Goal: Information Seeking & Learning: Learn about a topic

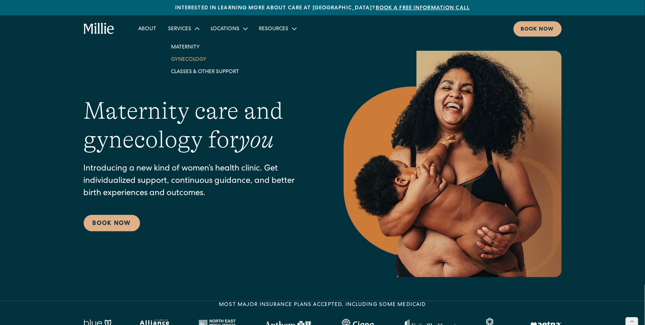
click at [176, 62] on link "Gynecology" at bounding box center [205, 59] width 80 height 12
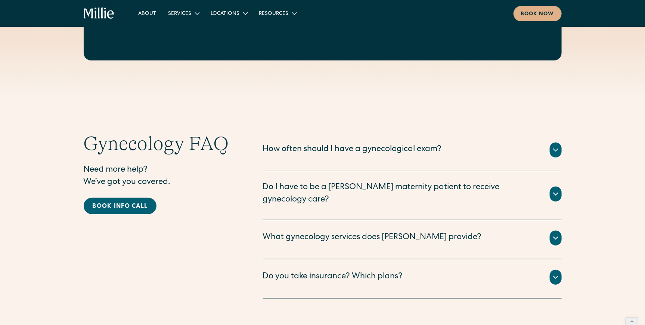
scroll to position [1377, 0]
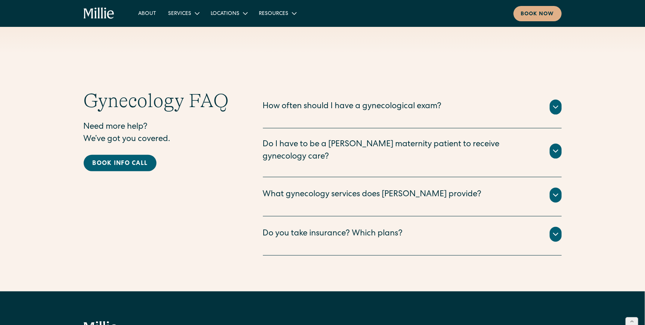
click at [341, 189] on div "What gynecology services does Millie provide?" at bounding box center [372, 195] width 219 height 12
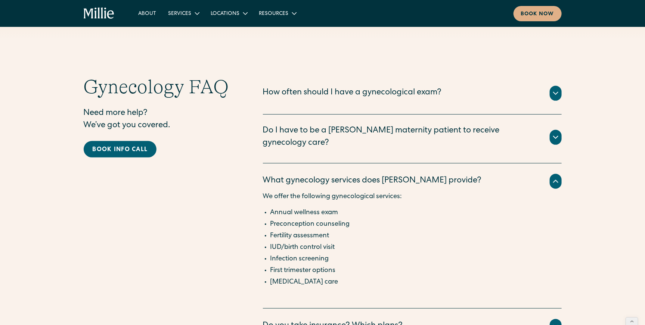
scroll to position [1397, 0]
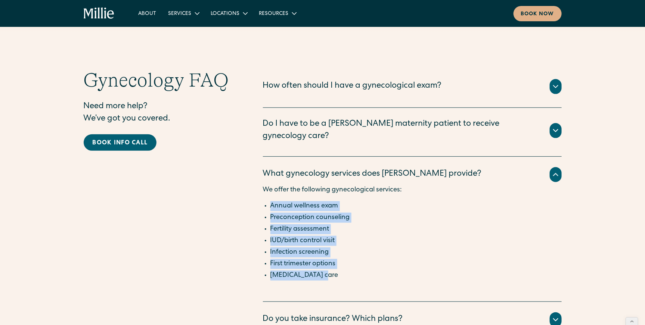
drag, startPoint x: 304, startPoint y: 189, endPoint x: 342, endPoint y: 263, distance: 83.2
click at [342, 263] on div "We offer the following gynecological services: Annual wellness exam Preconcepti…" at bounding box center [412, 238] width 299 height 106
click at [342, 271] on li "Miscarriage care" at bounding box center [415, 276] width 291 height 10
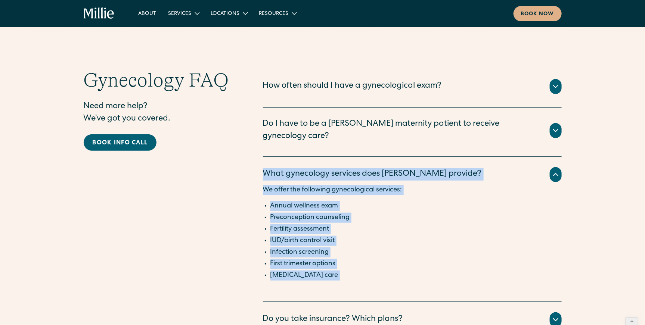
drag, startPoint x: 342, startPoint y: 263, endPoint x: 270, endPoint y: 163, distance: 122.9
click at [270, 163] on div "What gynecology services does Millie provide? We offer the following gynecologi…" at bounding box center [412, 229] width 299 height 145
click at [270, 168] on div "What gynecology services does [PERSON_NAME] provide?" at bounding box center [372, 174] width 219 height 12
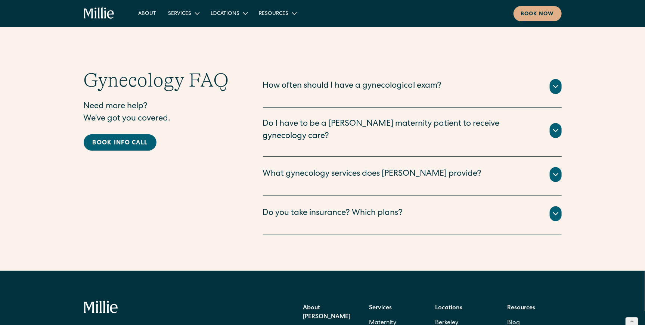
click at [310, 168] on div "What gynecology services does [PERSON_NAME] provide?" at bounding box center [372, 174] width 219 height 12
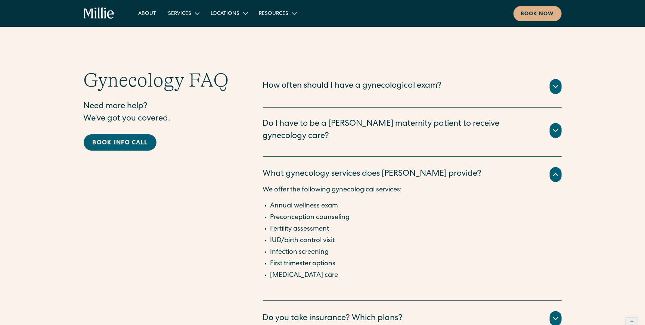
click at [310, 168] on div "What gynecology services does Millie provide?" at bounding box center [372, 174] width 219 height 12
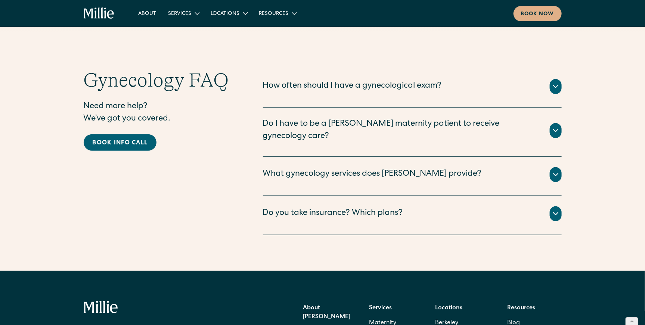
click at [310, 168] on div "What gynecology services does Millie provide?" at bounding box center [372, 174] width 219 height 12
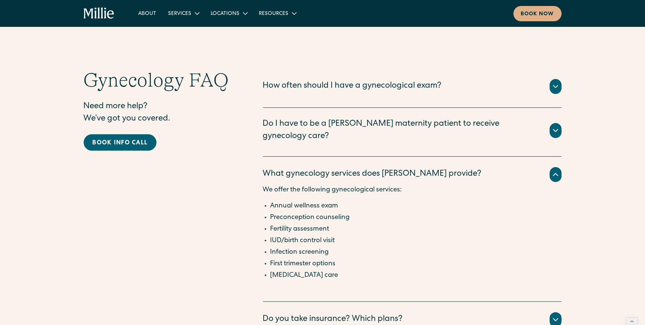
click at [310, 168] on div "What gynecology services does Millie provide?" at bounding box center [372, 174] width 219 height 12
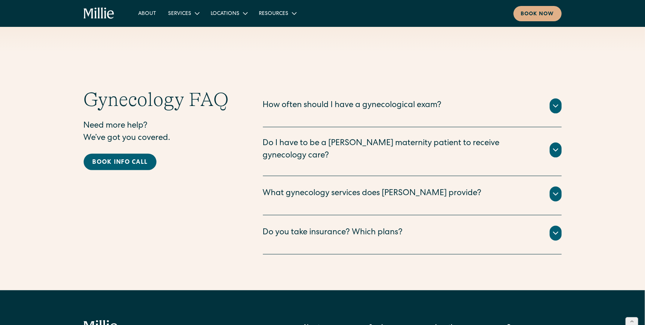
scroll to position [1368, 0]
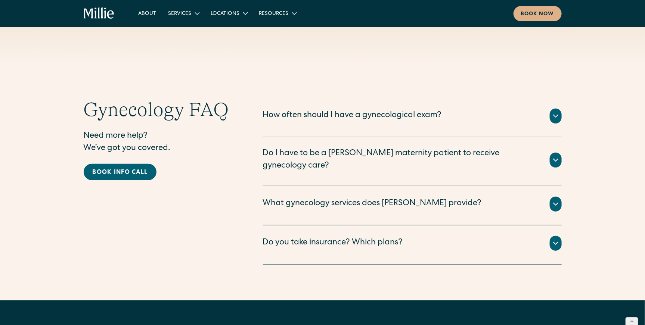
click at [312, 198] on div "What gynecology services does Millie provide?" at bounding box center [372, 204] width 219 height 12
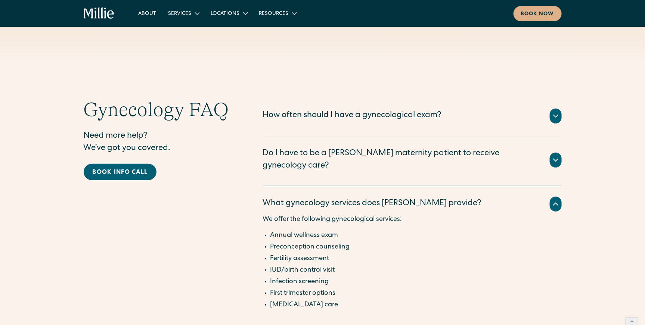
click at [312, 198] on div "What gynecology services does [PERSON_NAME] provide?" at bounding box center [372, 204] width 219 height 12
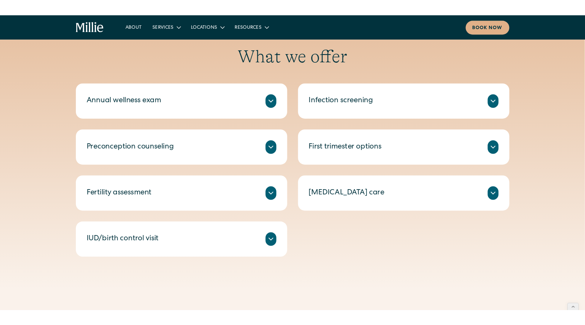
scroll to position [338, 0]
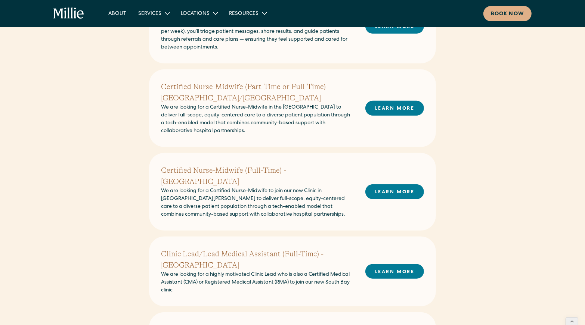
scroll to position [232, 0]
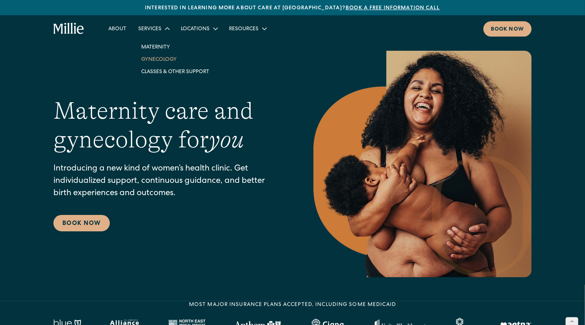
click at [157, 59] on link "Gynecology" at bounding box center [175, 59] width 80 height 12
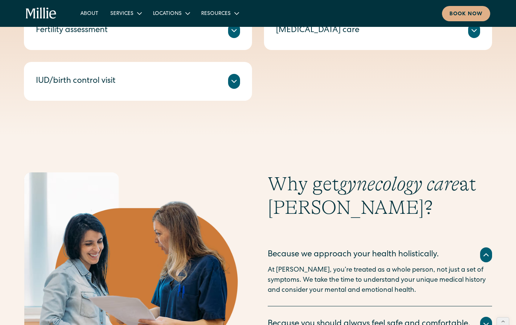
scroll to position [519, 0]
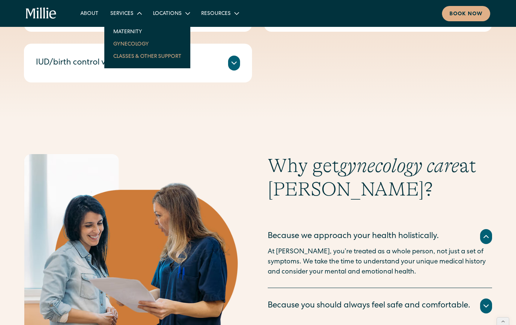
click at [135, 57] on link "Classes & Other Support" at bounding box center [147, 56] width 80 height 12
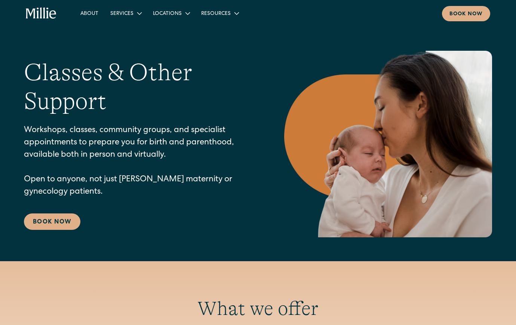
scroll to position [301, 0]
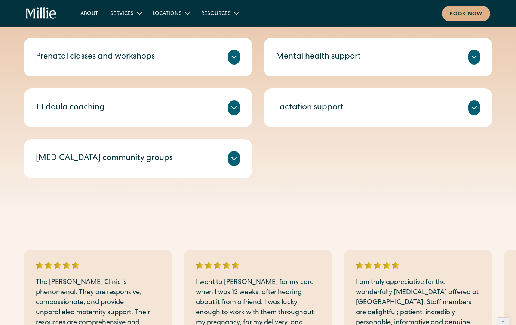
click at [239, 105] on div at bounding box center [234, 107] width 12 height 15
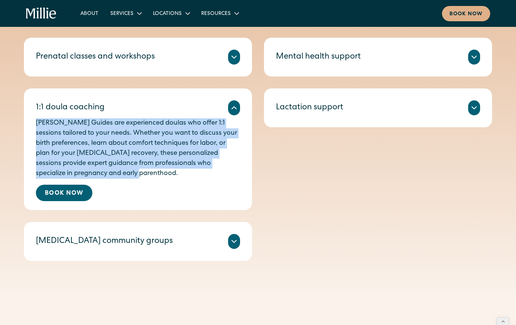
drag, startPoint x: 37, startPoint y: 124, endPoint x: 108, endPoint y: 171, distance: 85.1
click at [106, 171] on p "Millie Guides are experienced doulas who offer 1:1 sessions tailored to your ne…" at bounding box center [138, 148] width 204 height 61
click at [120, 176] on p "Millie Guides are experienced doulas who offer 1:1 sessions tailored to your ne…" at bounding box center [138, 148] width 204 height 61
drag, startPoint x: 118, startPoint y: 175, endPoint x: 28, endPoint y: 124, distance: 103.9
click at [28, 124] on div "1:1 doula coaching Millie Guides are experienced doulas who offer 1:1 sessions …" at bounding box center [138, 150] width 228 height 122
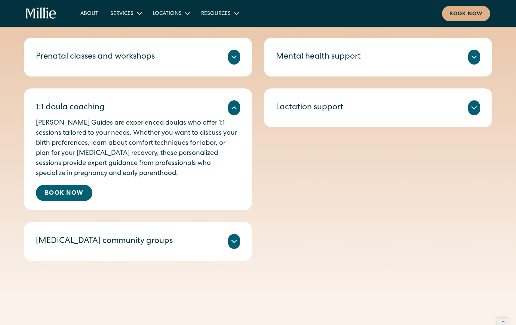
click at [76, 145] on p "Millie Guides are experienced doulas who offer 1:1 sessions tailored to your ne…" at bounding box center [138, 148] width 204 height 61
click at [237, 112] on icon at bounding box center [233, 107] width 9 height 9
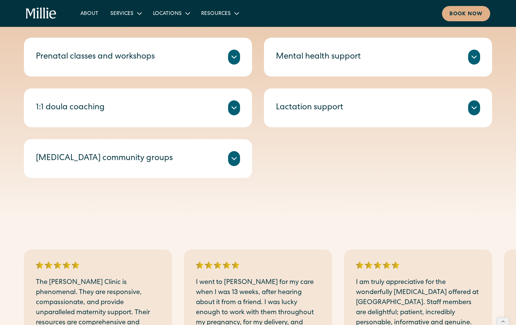
click at [236, 158] on icon at bounding box center [234, 159] width 4 height 2
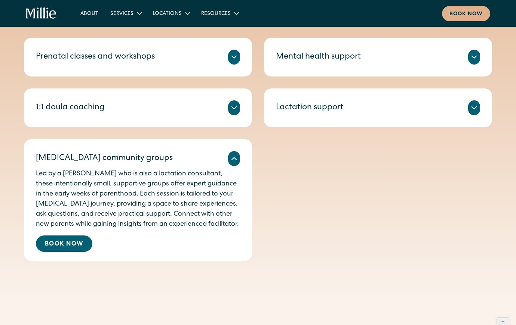
click at [236, 158] on icon at bounding box center [233, 158] width 9 height 9
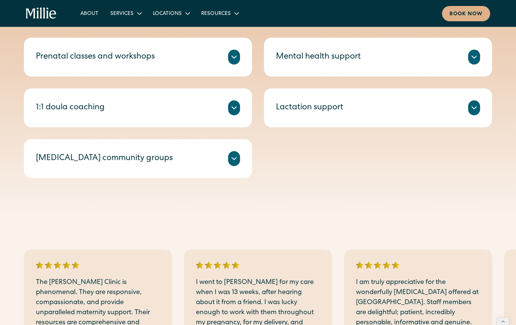
click at [476, 57] on icon at bounding box center [473, 57] width 9 height 9
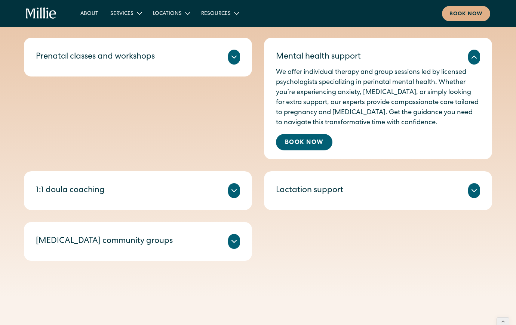
click at [476, 57] on icon at bounding box center [473, 57] width 9 height 9
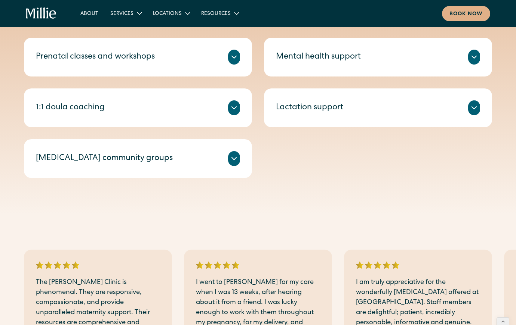
click at [475, 101] on div at bounding box center [474, 107] width 12 height 15
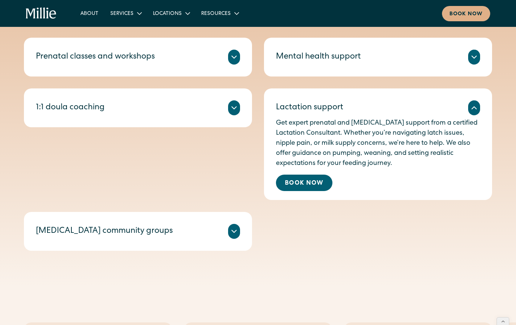
click at [477, 106] on icon at bounding box center [473, 107] width 9 height 9
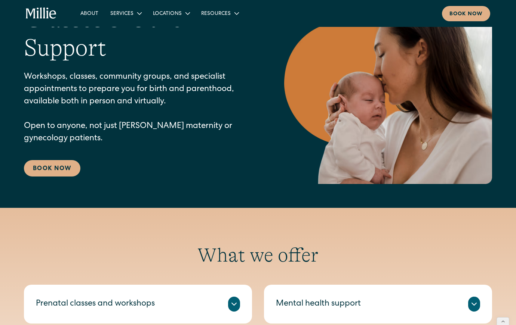
scroll to position [41, 0]
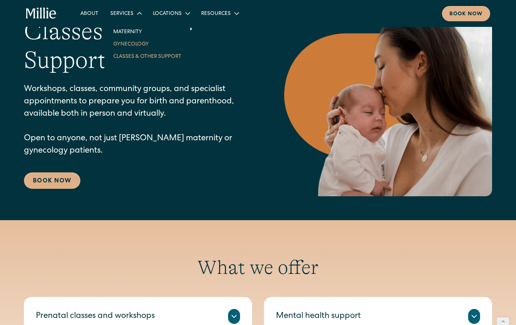
click at [129, 46] on link "Gynecology" at bounding box center [147, 44] width 80 height 12
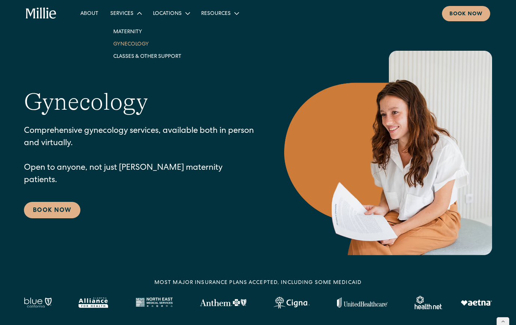
click at [135, 16] on icon at bounding box center [139, 13] width 9 height 9
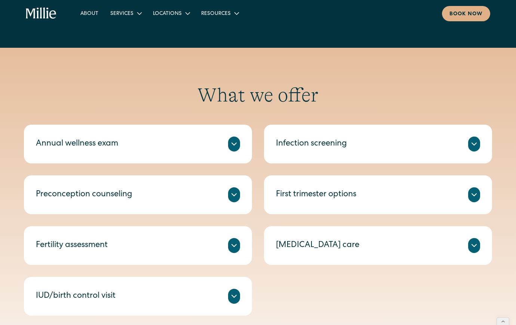
scroll to position [318, 0]
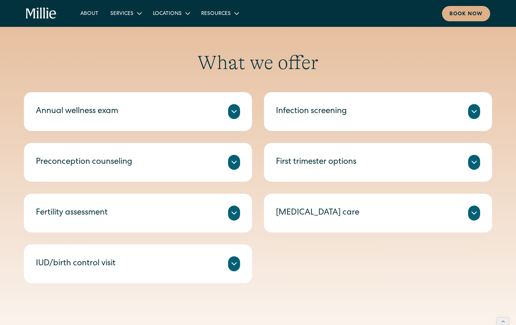
click at [139, 111] on div "Annual wellness exam" at bounding box center [138, 111] width 204 height 15
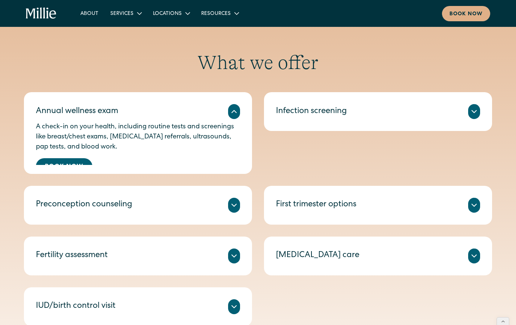
click at [145, 118] on div "Annual wellness exam" at bounding box center [138, 111] width 204 height 15
